Goal: Navigation & Orientation: Go to known website

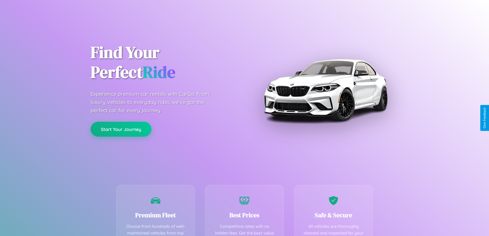
click at [121, 129] on button "Start Your Journey" at bounding box center [121, 129] width 61 height 15
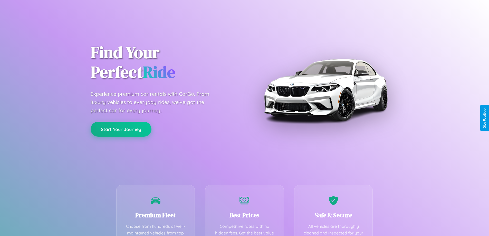
click at [121, 129] on button "Start Your Journey" at bounding box center [121, 129] width 61 height 15
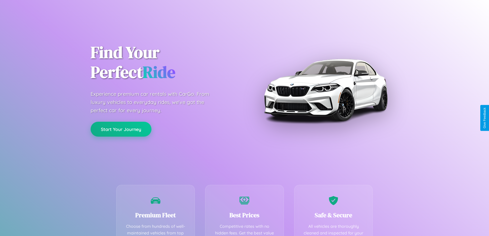
click at [121, 129] on button "Start Your Journey" at bounding box center [121, 129] width 61 height 15
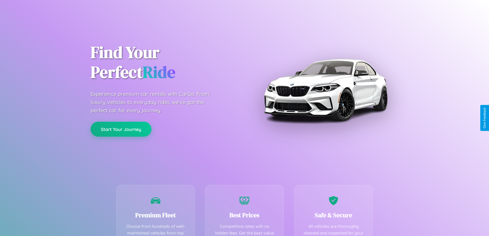
click at [121, 129] on button "Start Your Journey" at bounding box center [121, 129] width 61 height 15
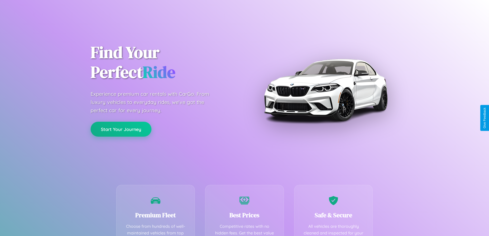
click at [121, 129] on button "Start Your Journey" at bounding box center [121, 129] width 61 height 15
